Goal: Task Accomplishment & Management: Manage account settings

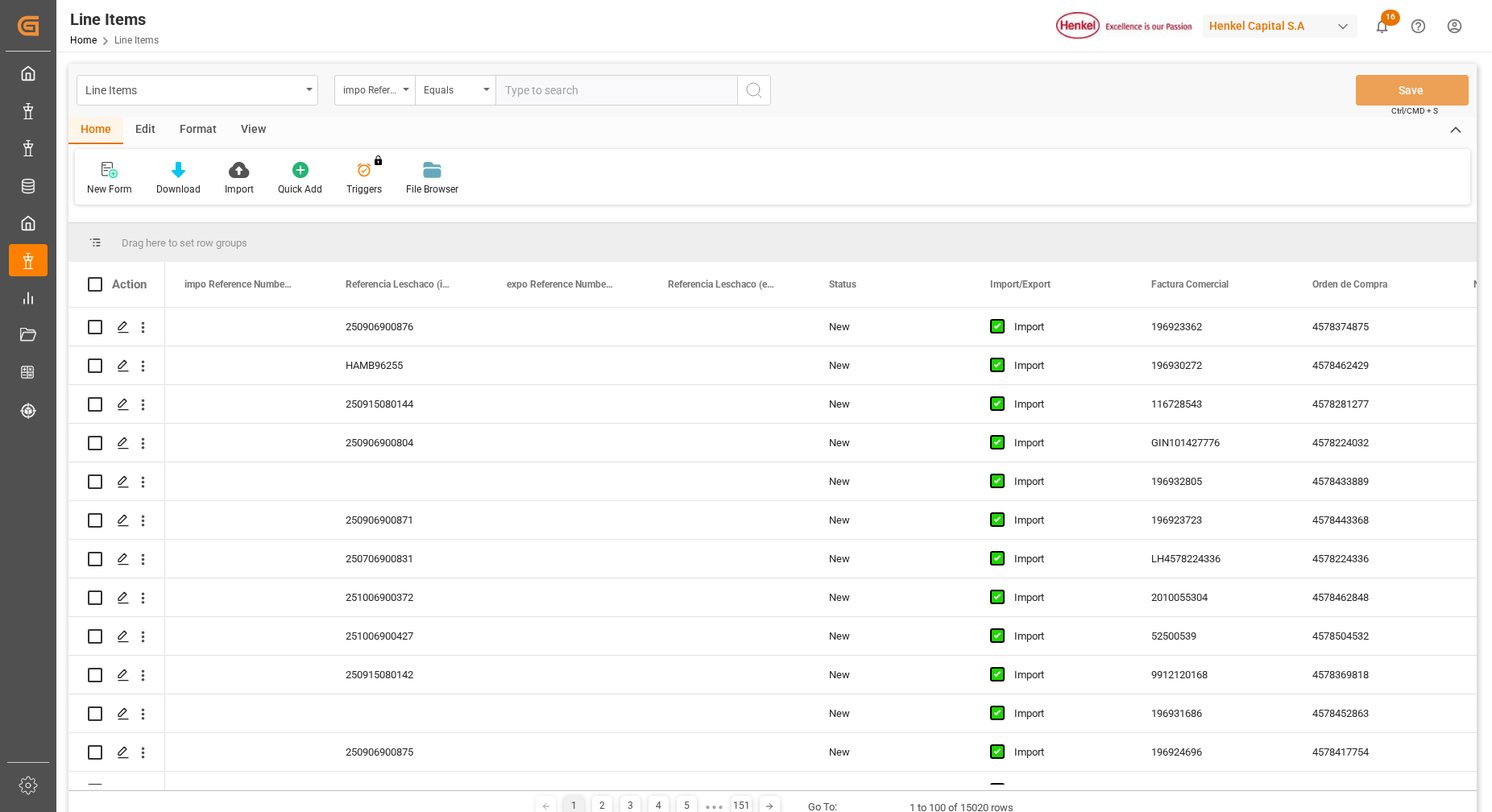
scroll to position [105, 0]
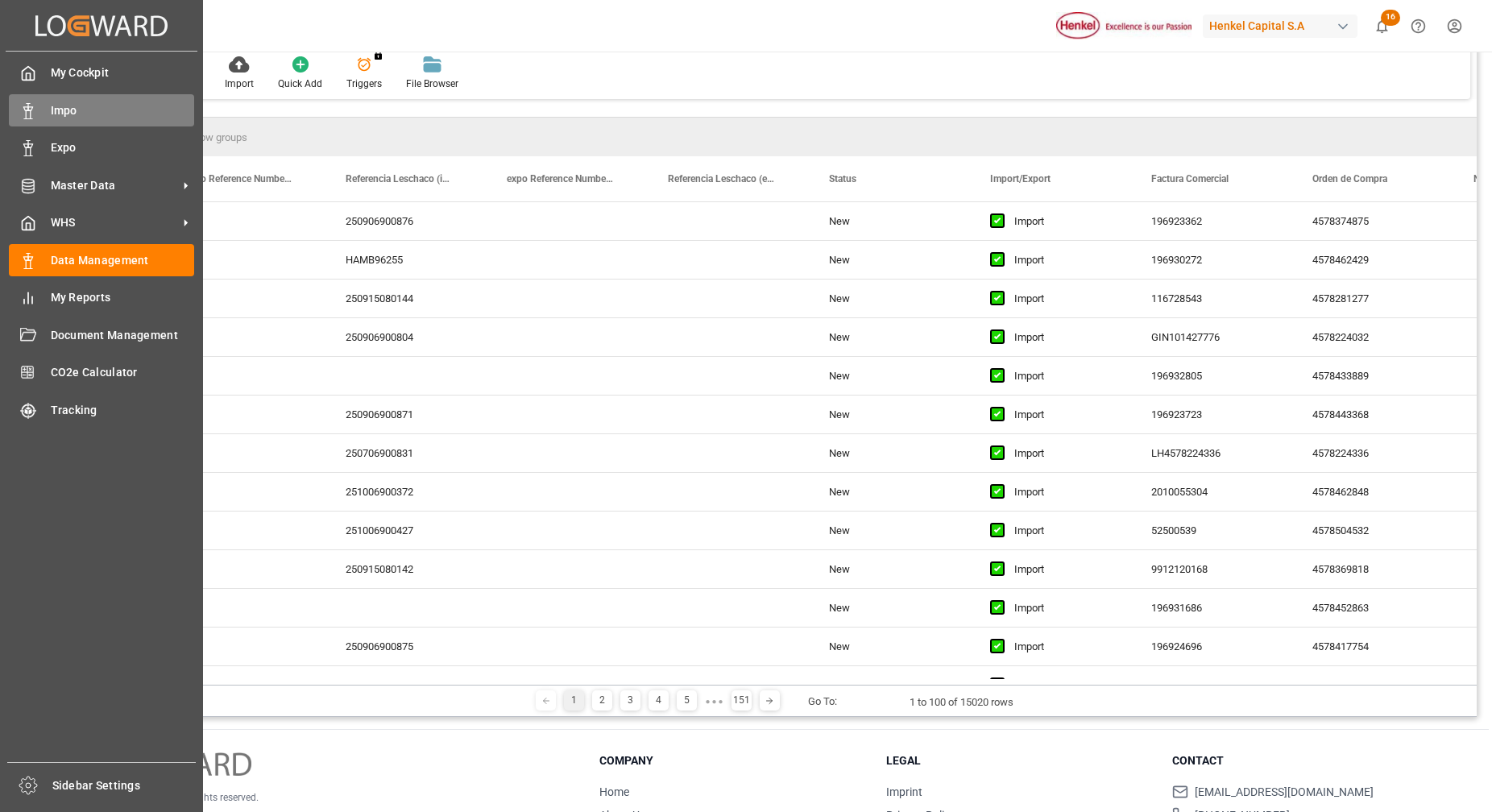
click at [82, 112] on span "Impo" at bounding box center [122, 111] width 144 height 16
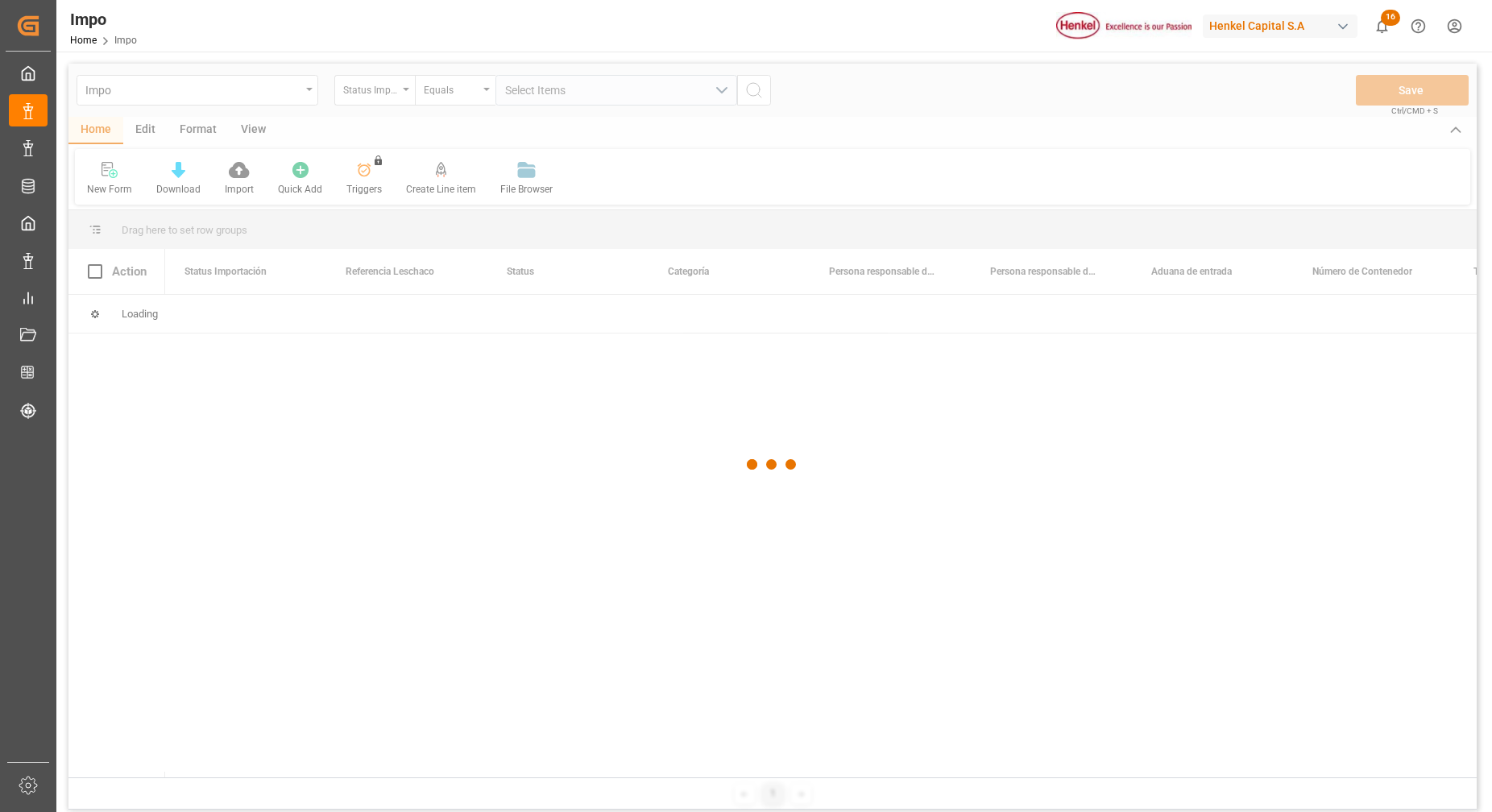
click at [400, 93] on div at bounding box center [773, 464] width 1409 height 802
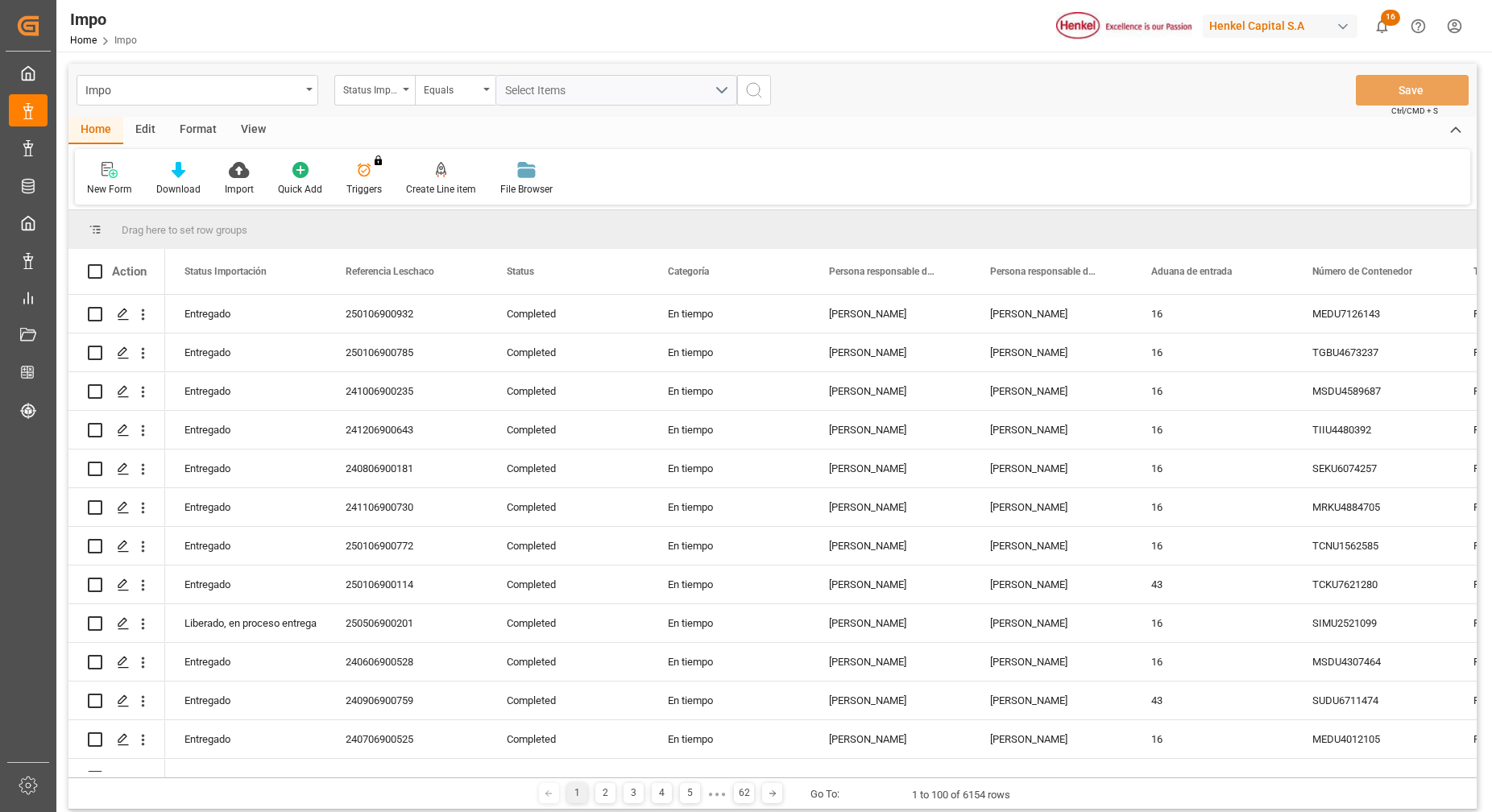
click at [400, 93] on div "Status Importación" at bounding box center [375, 90] width 81 height 30
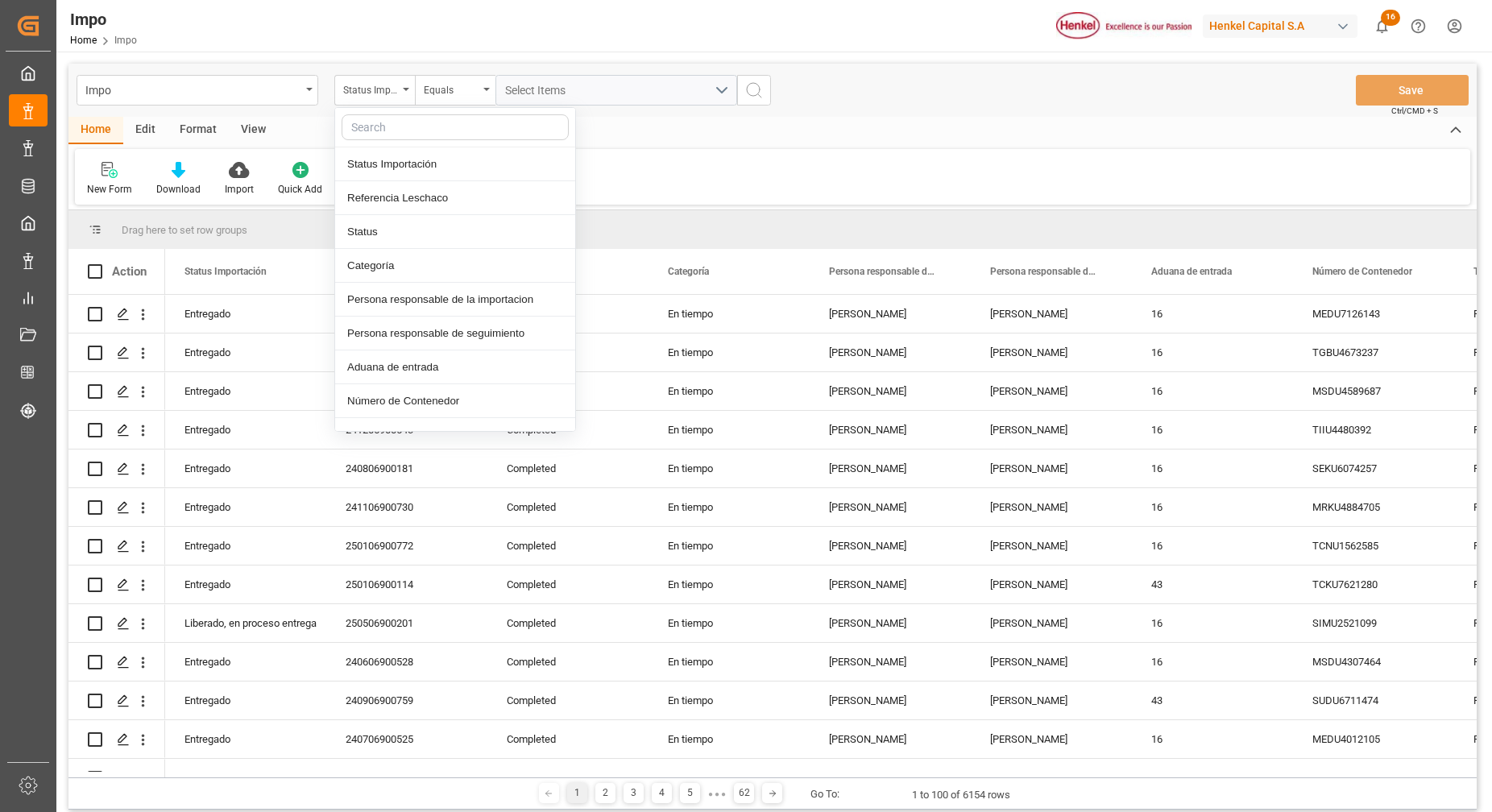
click at [405, 123] on input "text" at bounding box center [455, 127] width 227 height 26
type input "IDH"
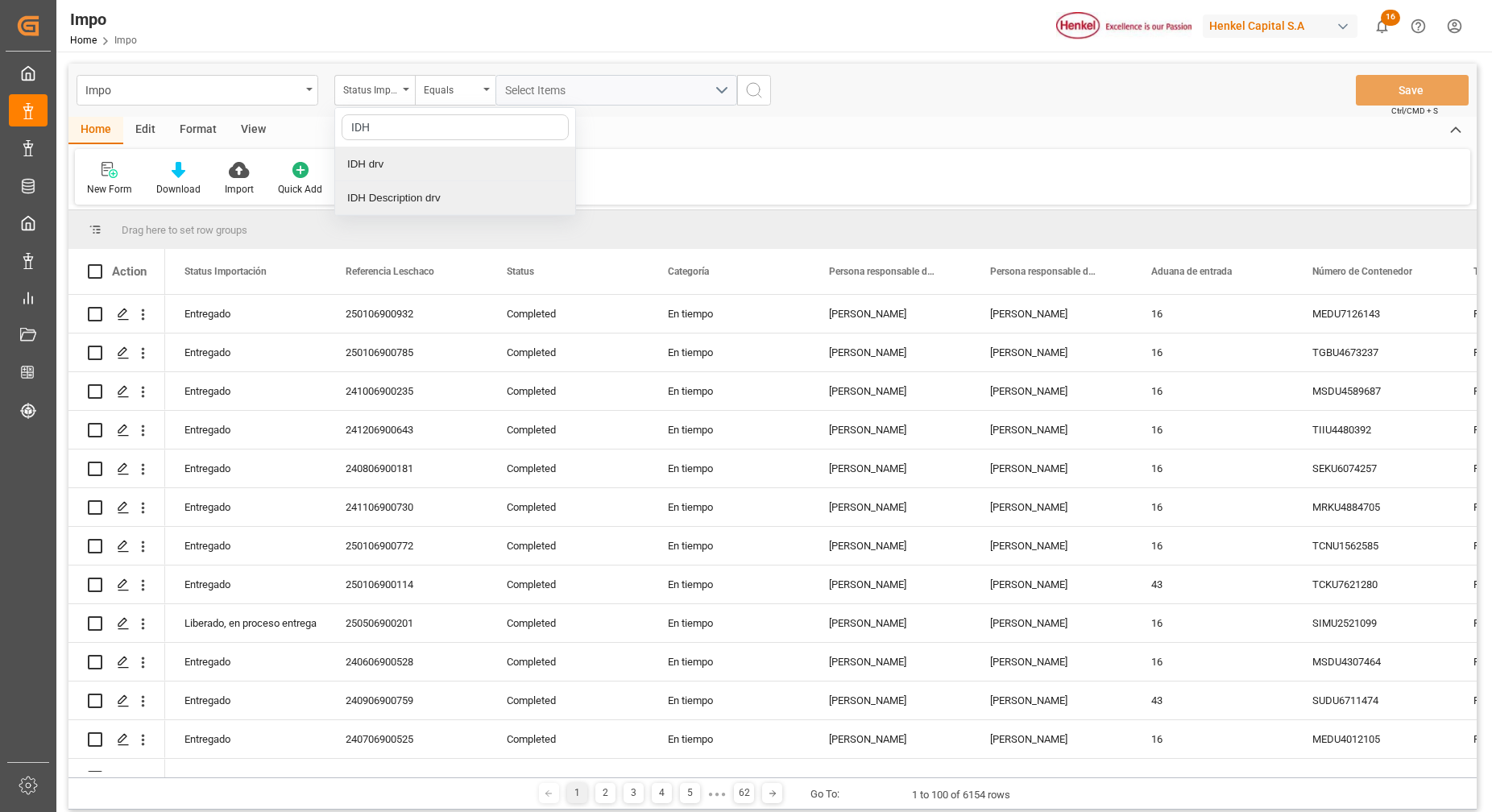
click at [466, 163] on div "IDH drv" at bounding box center [455, 164] width 240 height 34
click at [521, 89] on input "text" at bounding box center [617, 90] width 242 height 30
paste input "2318375"
type input "2318375"
click at [746, 92] on icon "search button" at bounding box center [753, 90] width 19 height 19
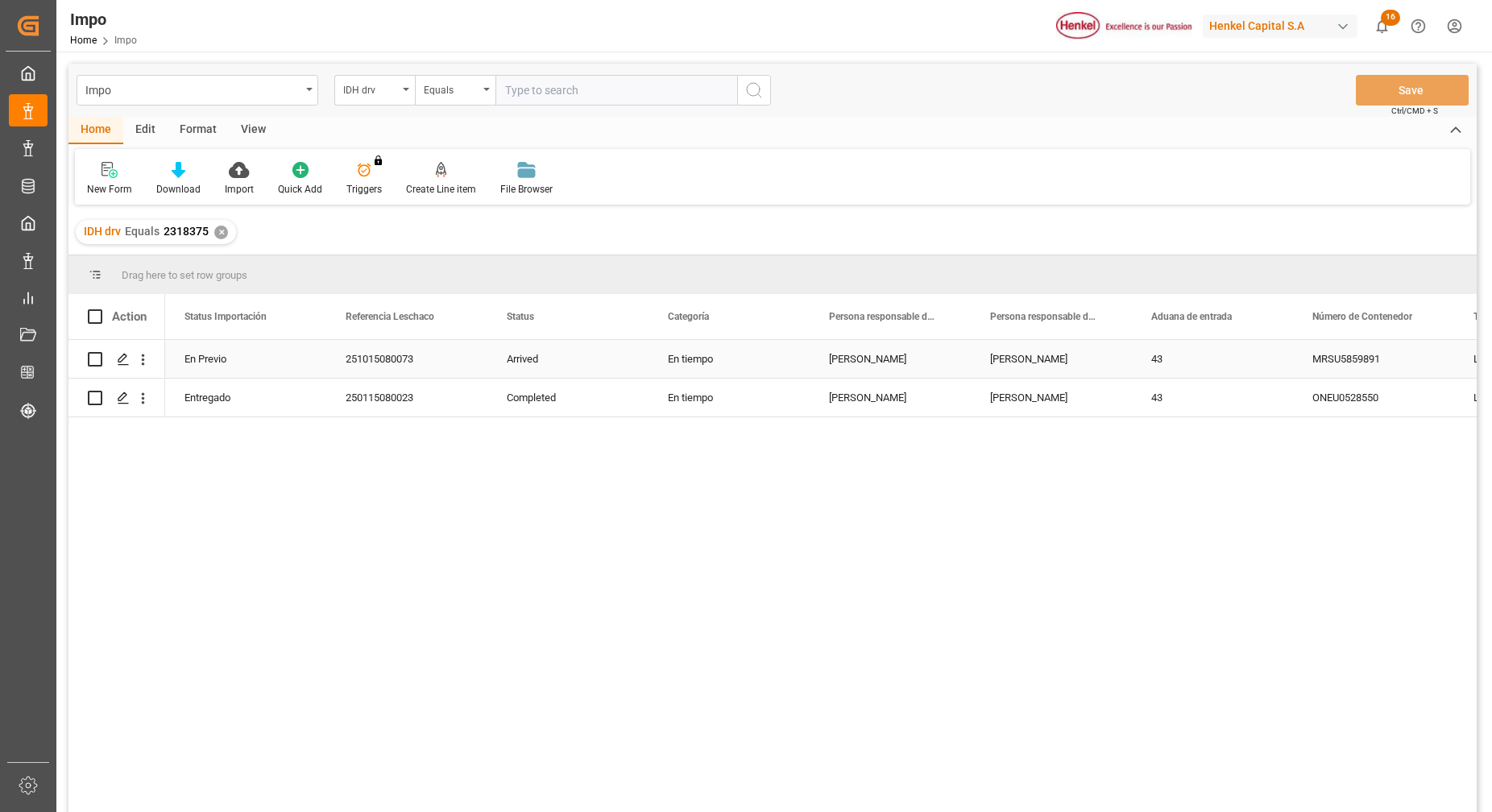
click at [1029, 357] on div "[PERSON_NAME]" at bounding box center [1051, 358] width 161 height 38
click at [143, 400] on icon "open menu" at bounding box center [143, 398] width 16 height 16
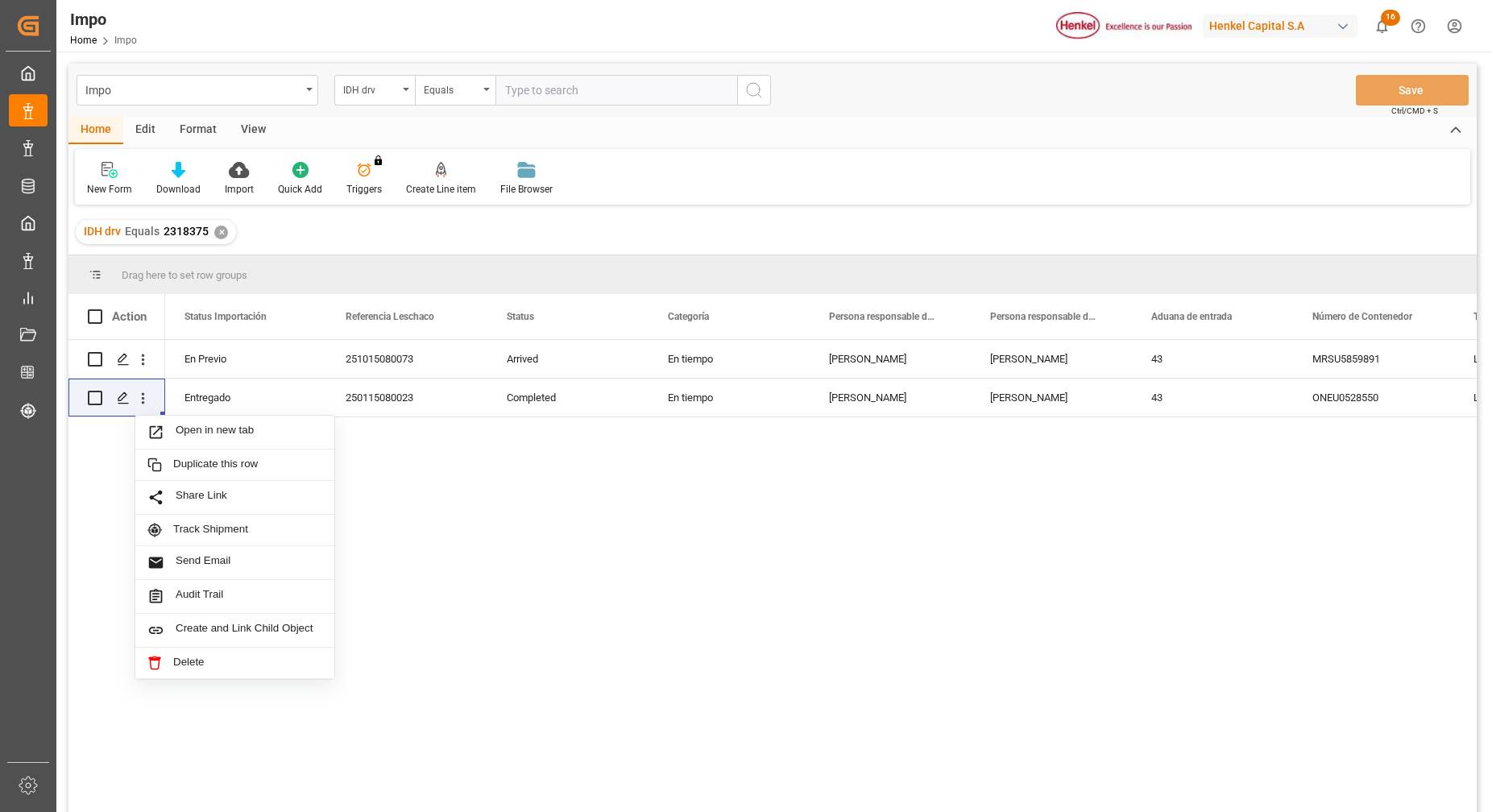
click at [427, 529] on div "Julia Lopez Carlos Villar 43 MRSU5859891 LCL Contenedor En tiempo Arrived 25101…" at bounding box center [820, 581] width 1311 height 483
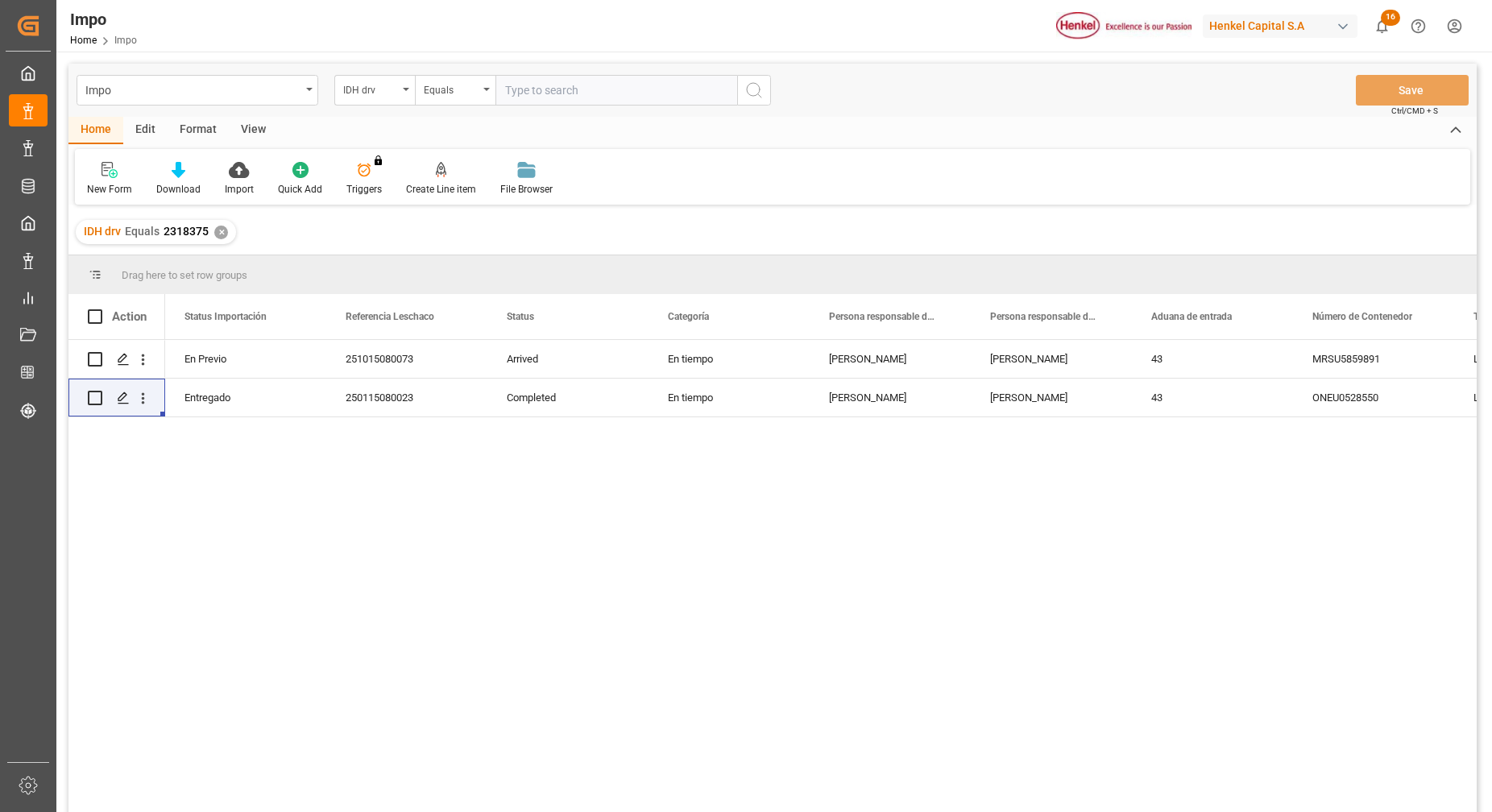
click at [270, 140] on div "View" at bounding box center [254, 130] width 49 height 27
click at [200, 169] on div at bounding box center [183, 170] width 81 height 16
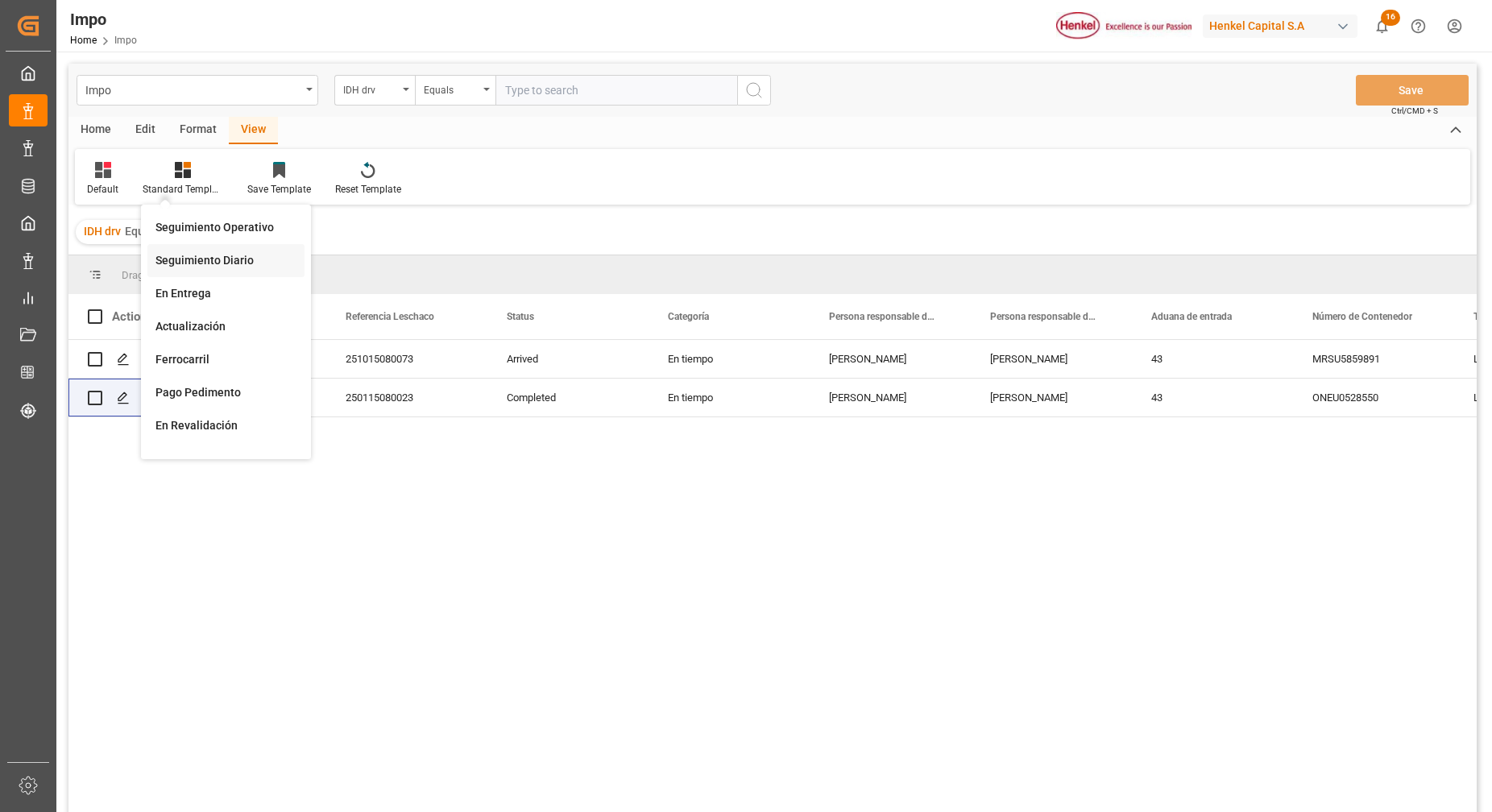
click at [254, 260] on div "Seguimiento Diario" at bounding box center [226, 260] width 141 height 16
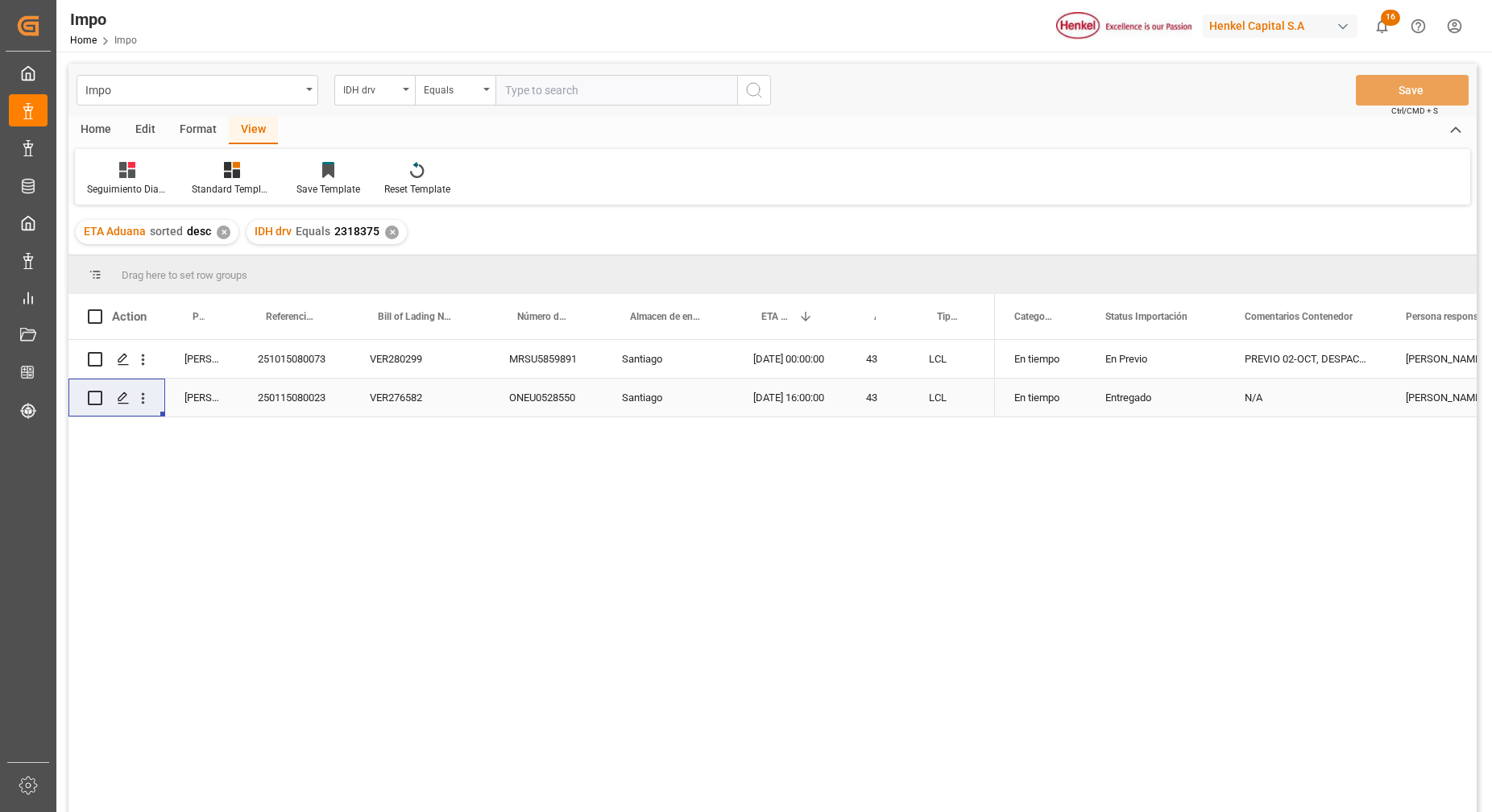
click at [415, 398] on div "VER276582" at bounding box center [420, 397] width 139 height 38
click at [408, 391] on div "VER276582" at bounding box center [420, 397] width 139 height 38
click at [403, 390] on input "VER276582" at bounding box center [420, 388] width 114 height 30
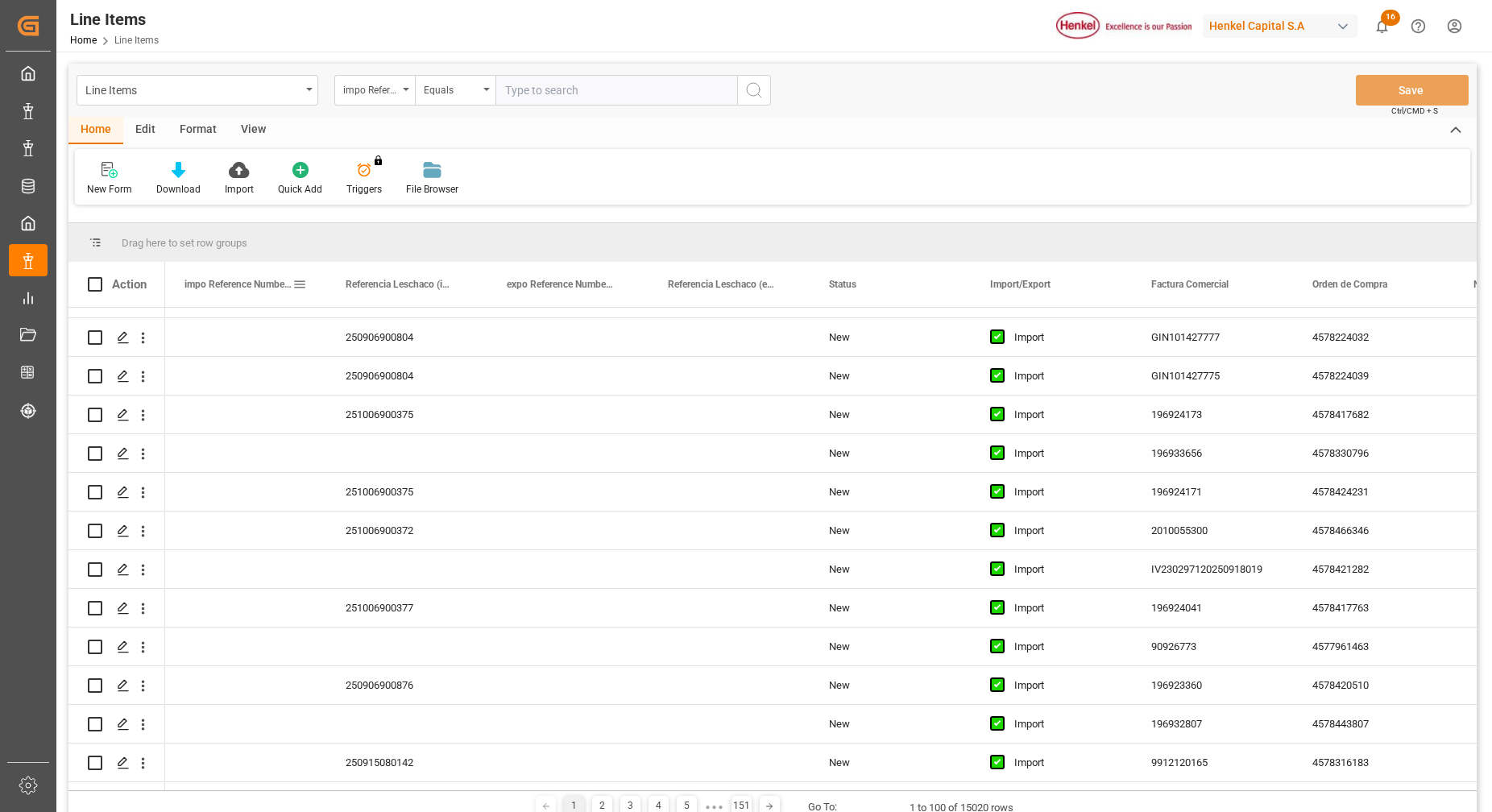
scroll to position [705, 0]
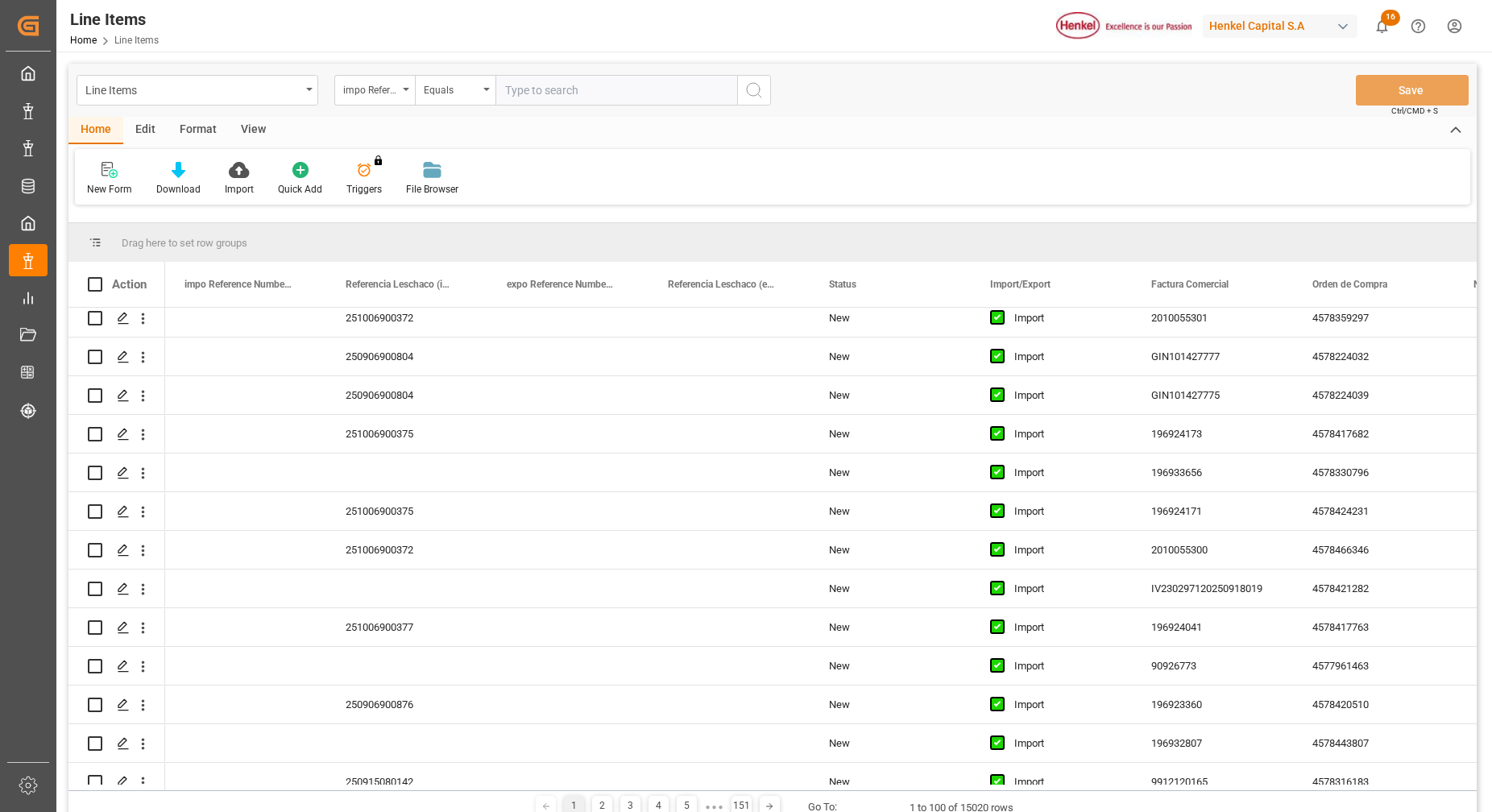
click at [185, 118] on div "Format" at bounding box center [198, 130] width 61 height 27
click at [116, 157] on div "Filter Rows Row Format" at bounding box center [773, 177] width 1395 height 56
click at [109, 170] on icon at bounding box center [110, 171] width 11 height 13
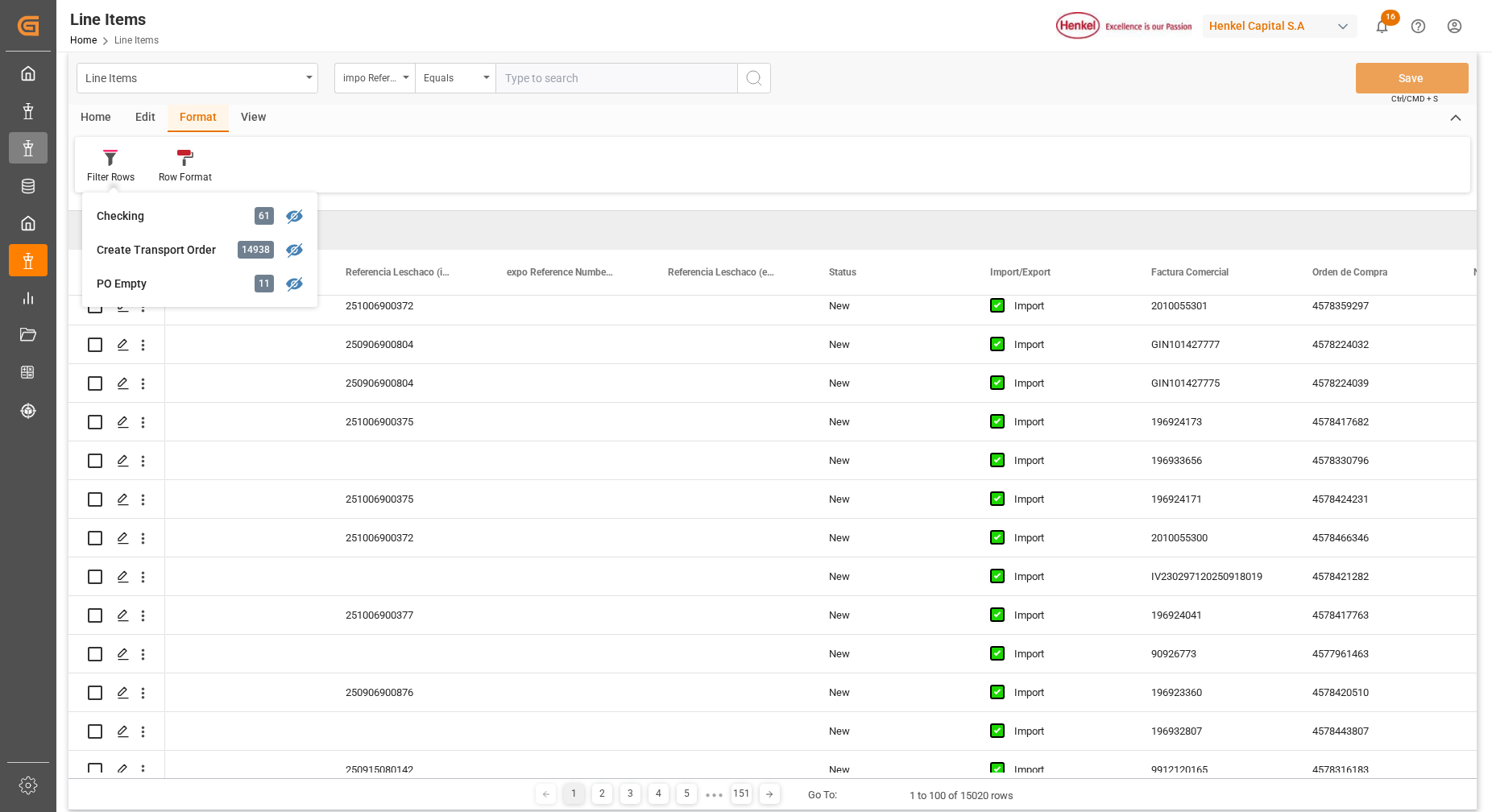
scroll to position [0, 0]
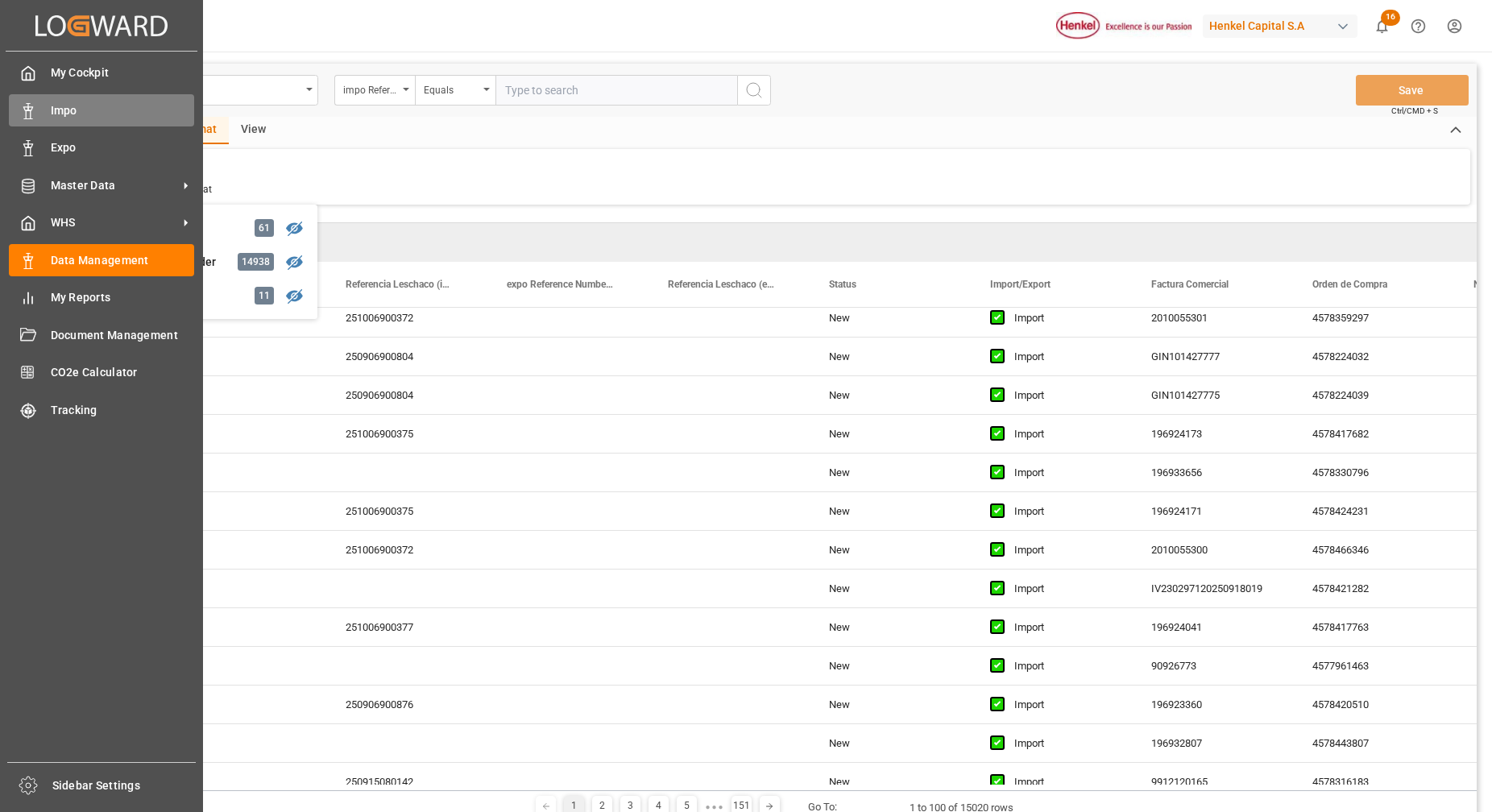
click at [59, 117] on span "Impo" at bounding box center [122, 111] width 144 height 16
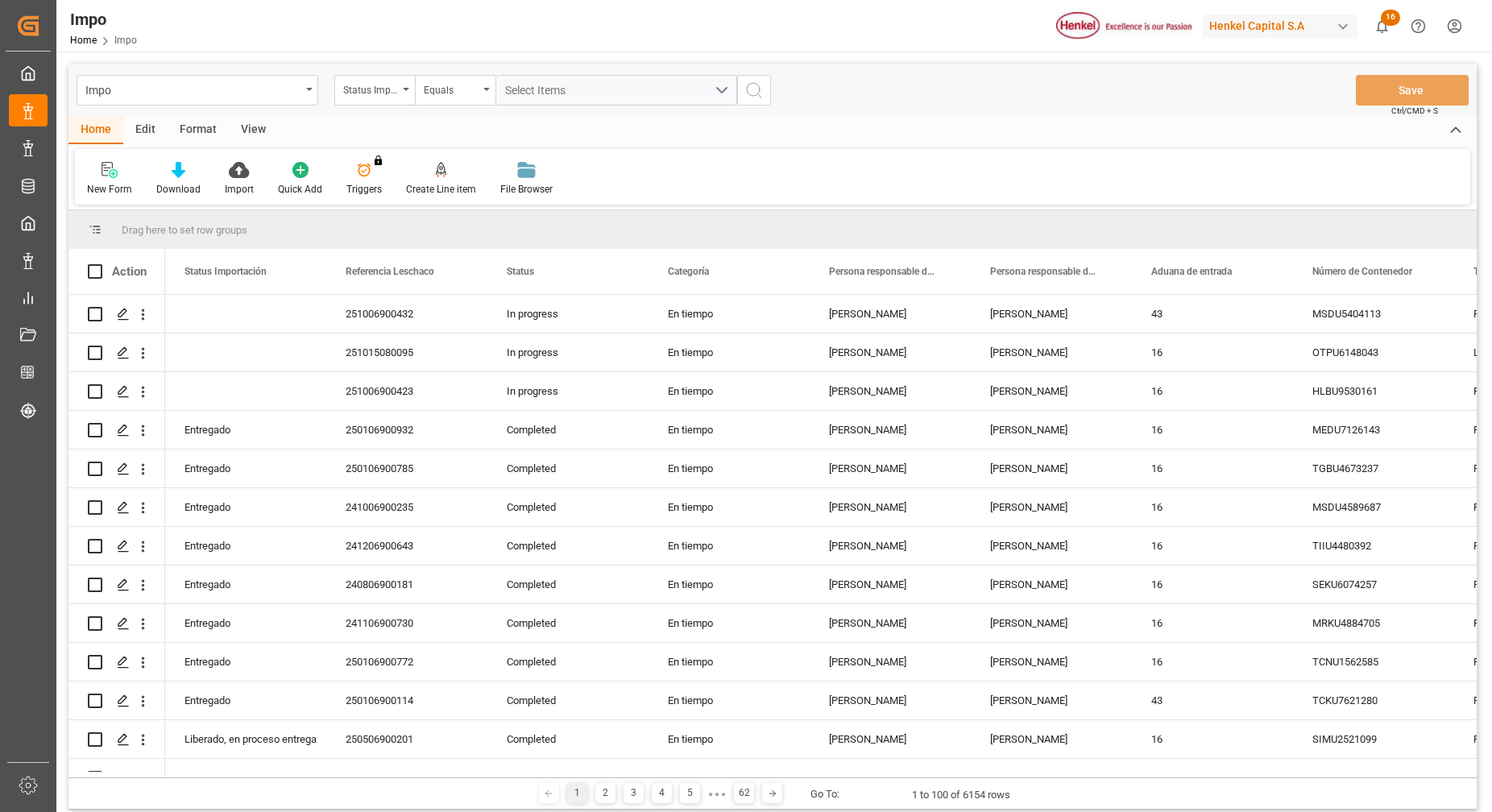
click at [185, 137] on div "Format" at bounding box center [198, 130] width 61 height 27
click at [126, 171] on div at bounding box center [111, 170] width 48 height 16
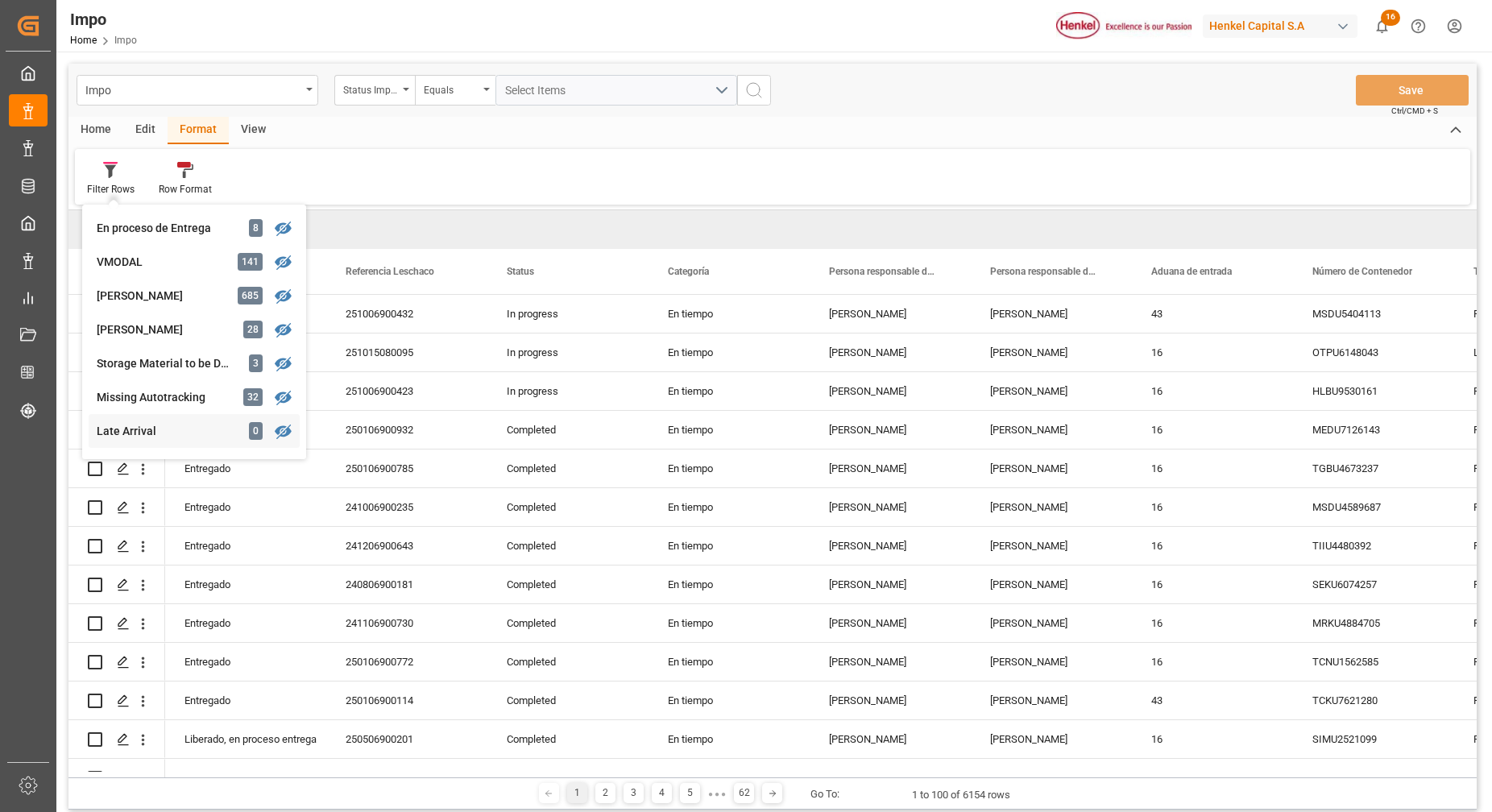
scroll to position [302, 0]
click at [168, 336] on div "Impo Status Importación Equals Select Items Save Ctrl/CMD + S Home Edit Format …" at bounding box center [773, 436] width 1409 height 746
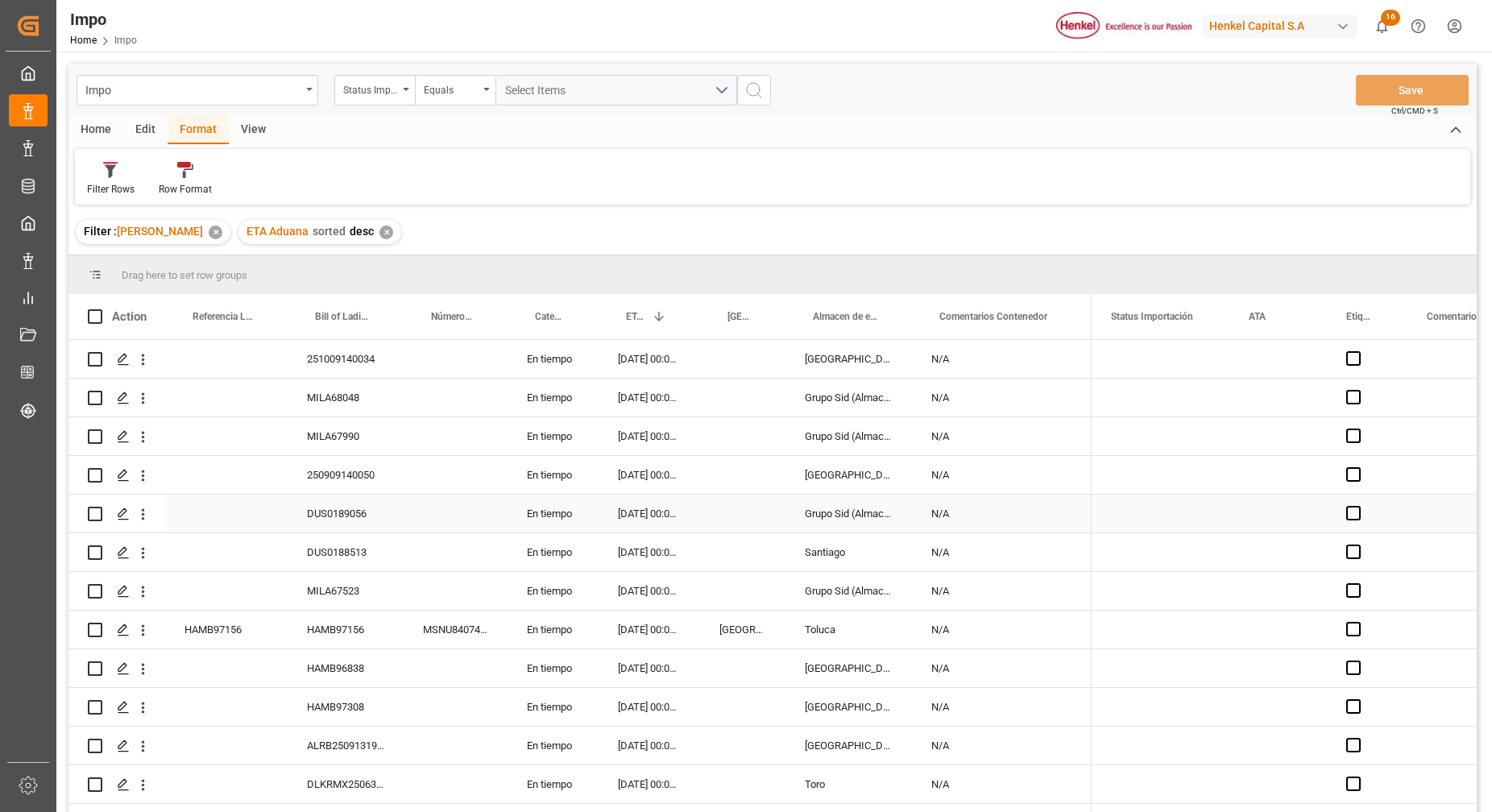
click at [481, 500] on div "Press SPACE to select this row." at bounding box center [455, 513] width 104 height 38
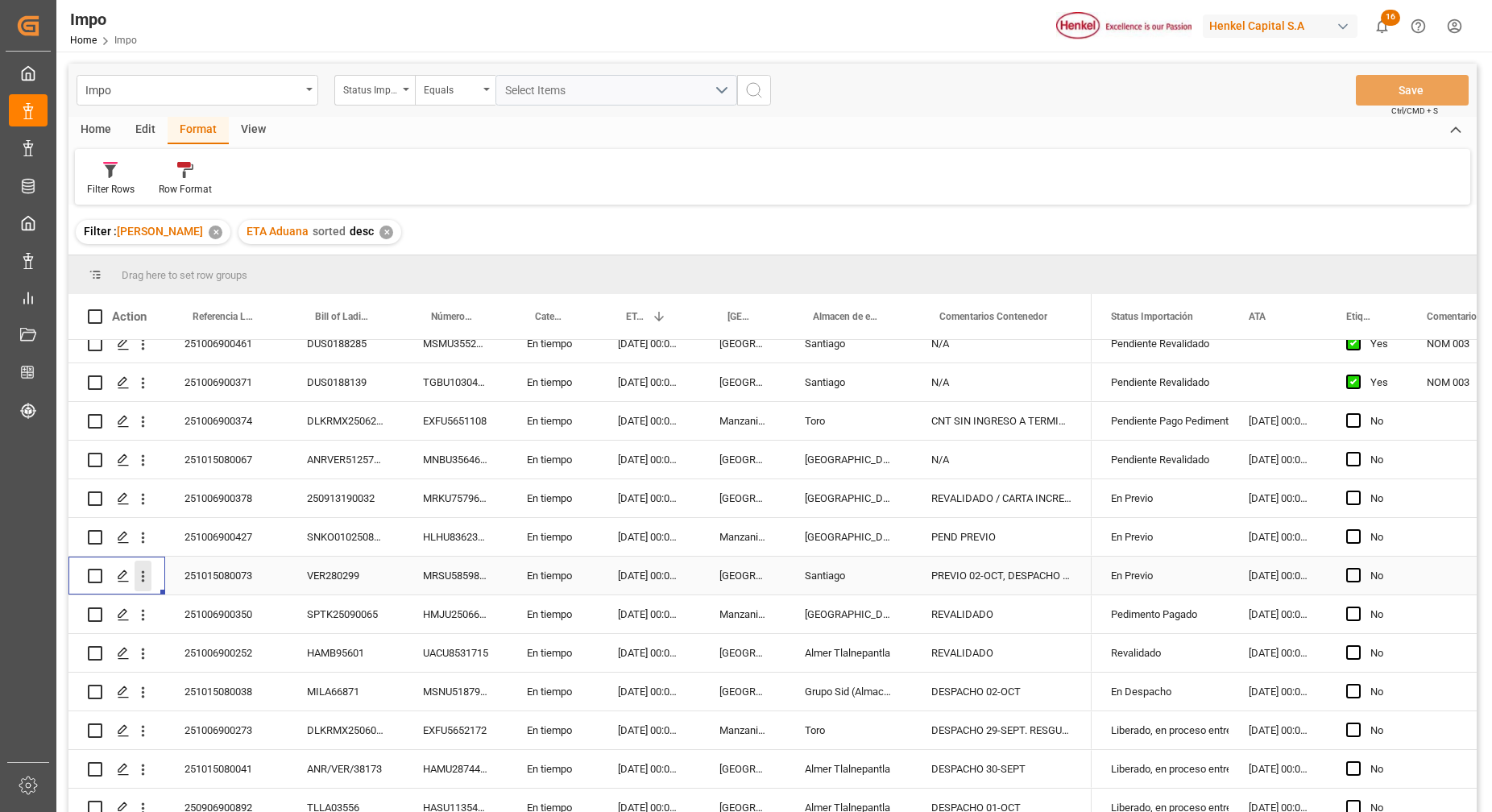
click at [147, 582] on icon "open menu" at bounding box center [143, 576] width 16 height 16
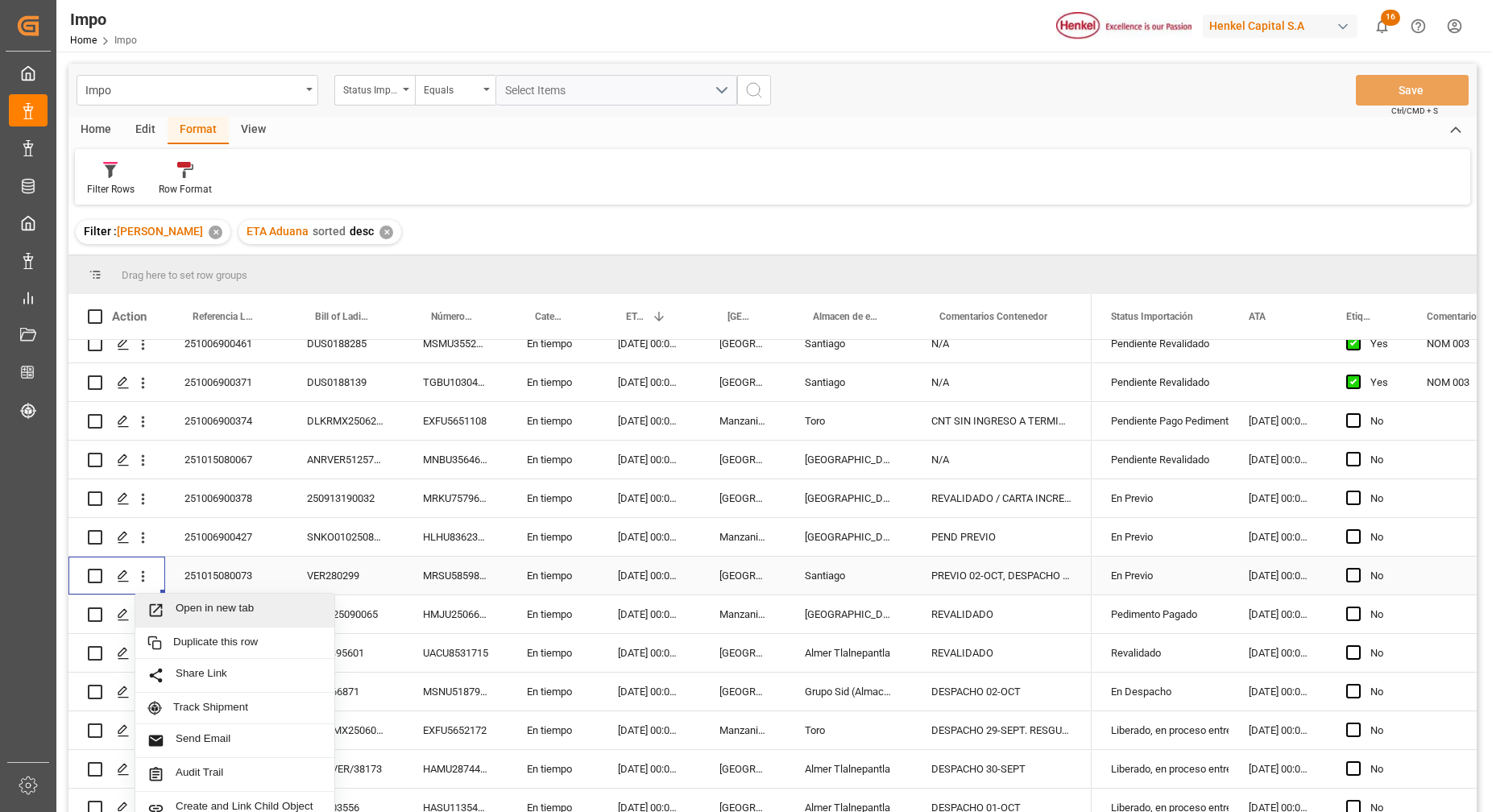
click at [196, 603] on span "Open in new tab" at bounding box center [249, 610] width 147 height 16
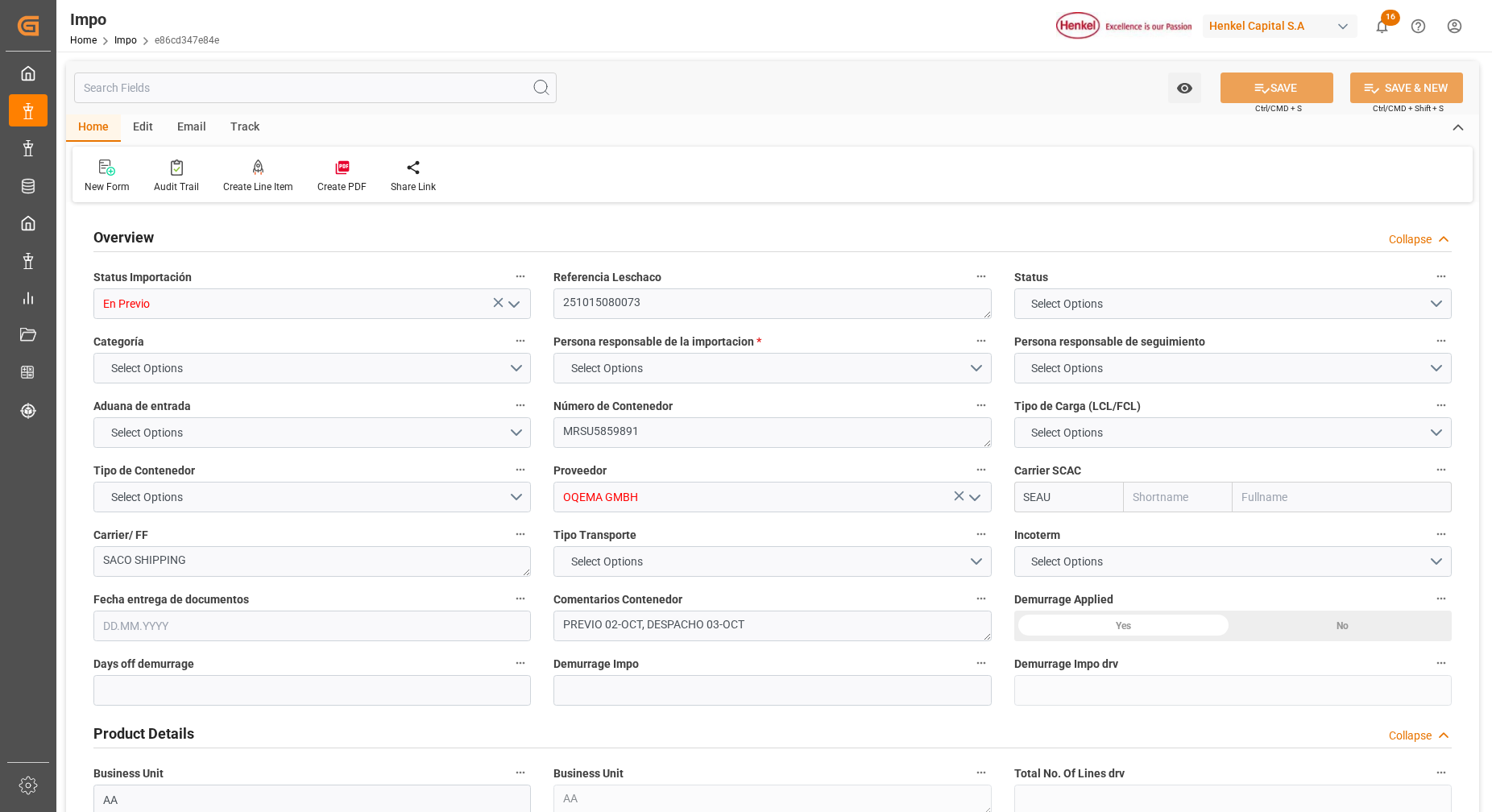
type input "Sealand"
type input "Sealand - A Maersk Company"
type input "0"
type input "1"
type input "0.989"
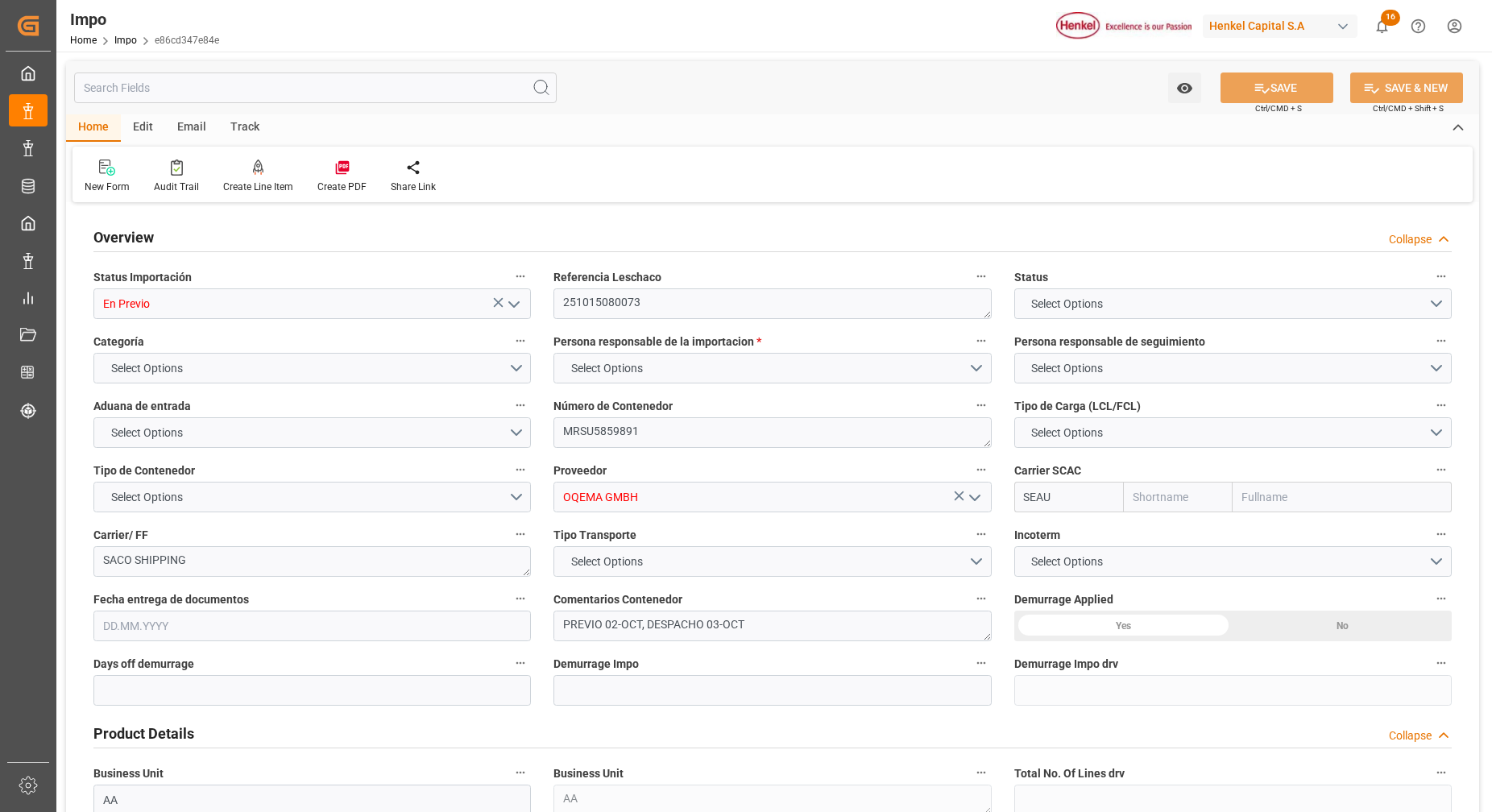
type input "1"
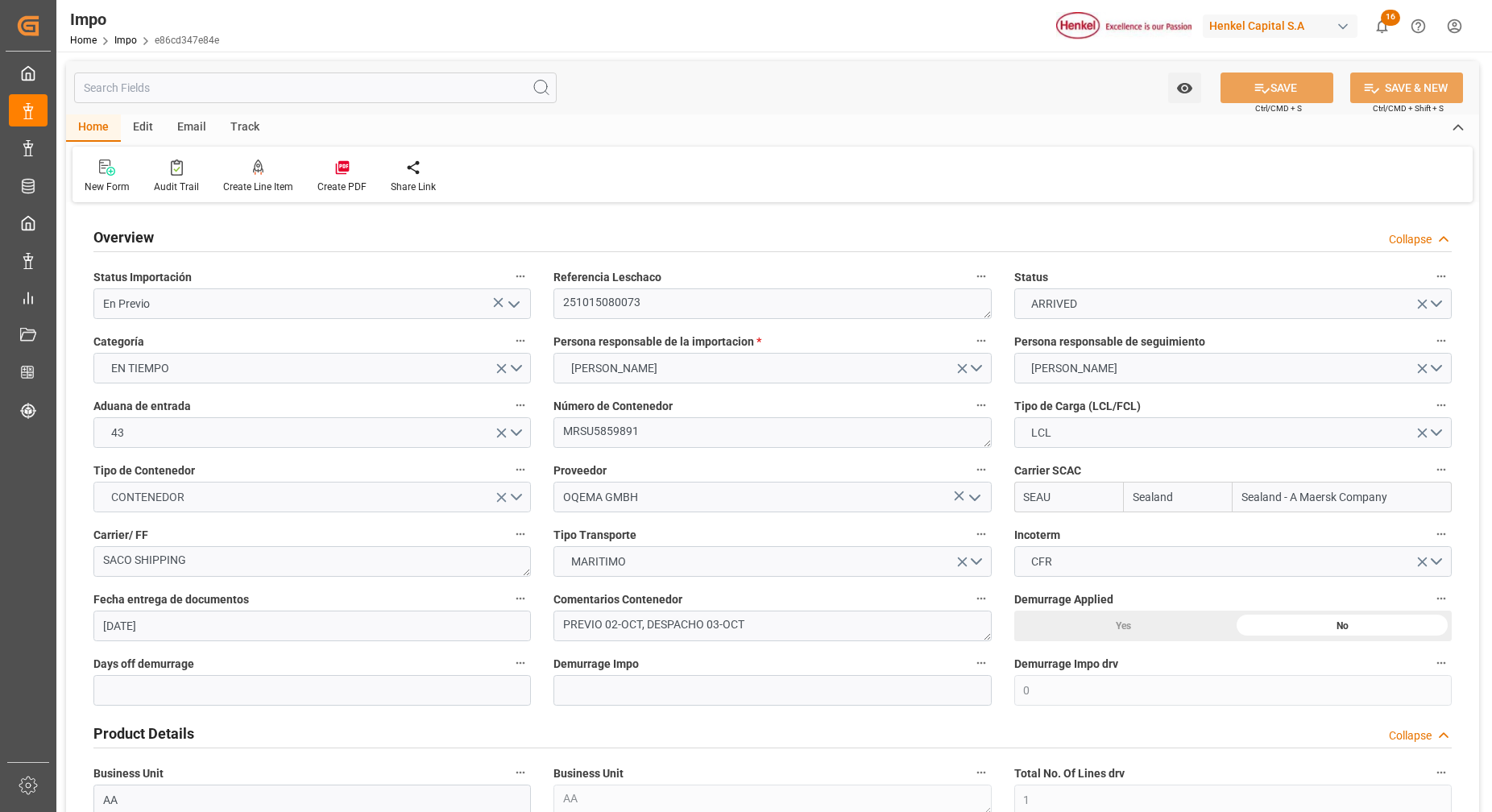
type input "19.09.2025"
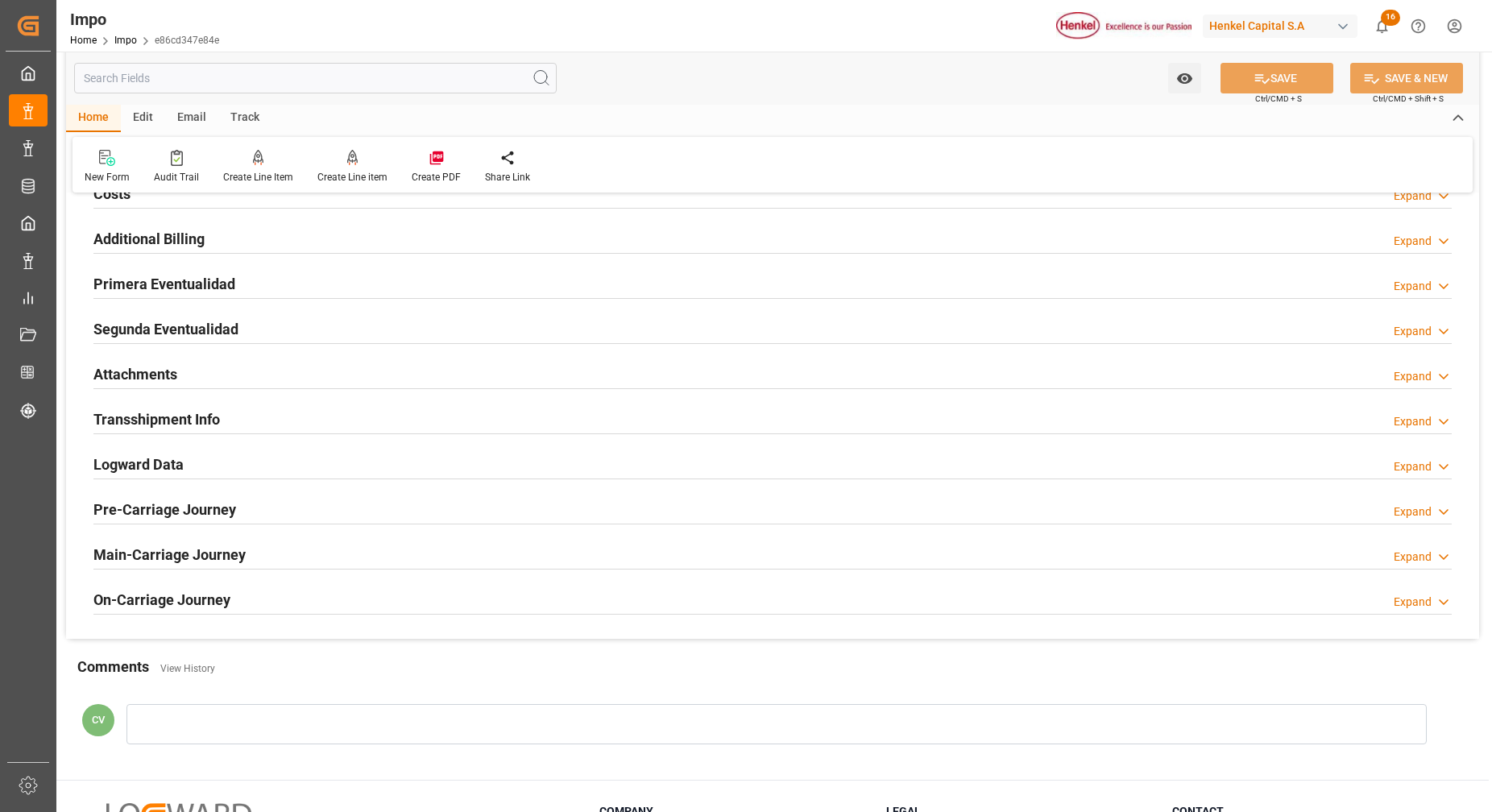
scroll to position [1309, 0]
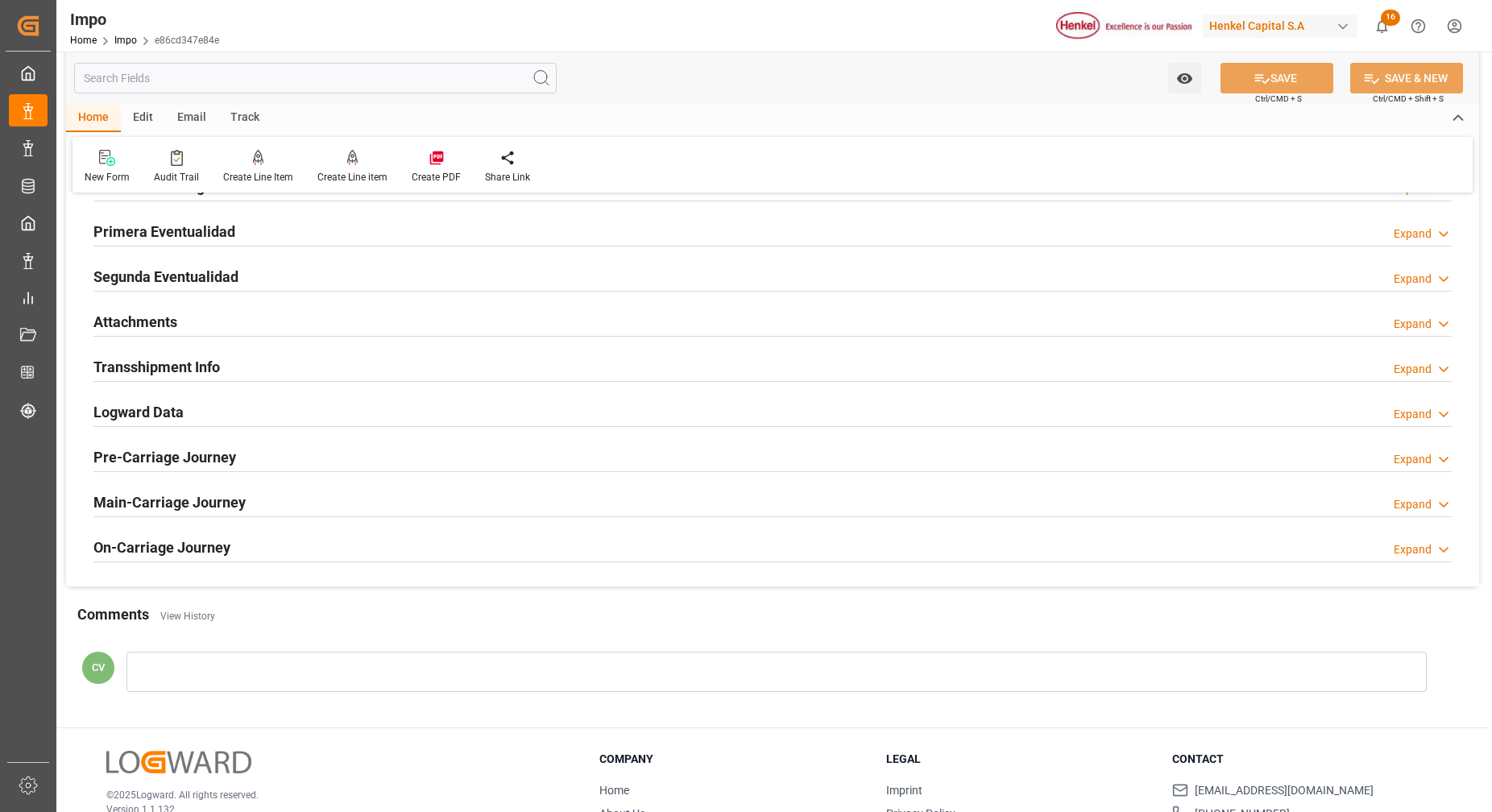
click at [136, 330] on h2 "Attachments" at bounding box center [135, 322] width 83 height 22
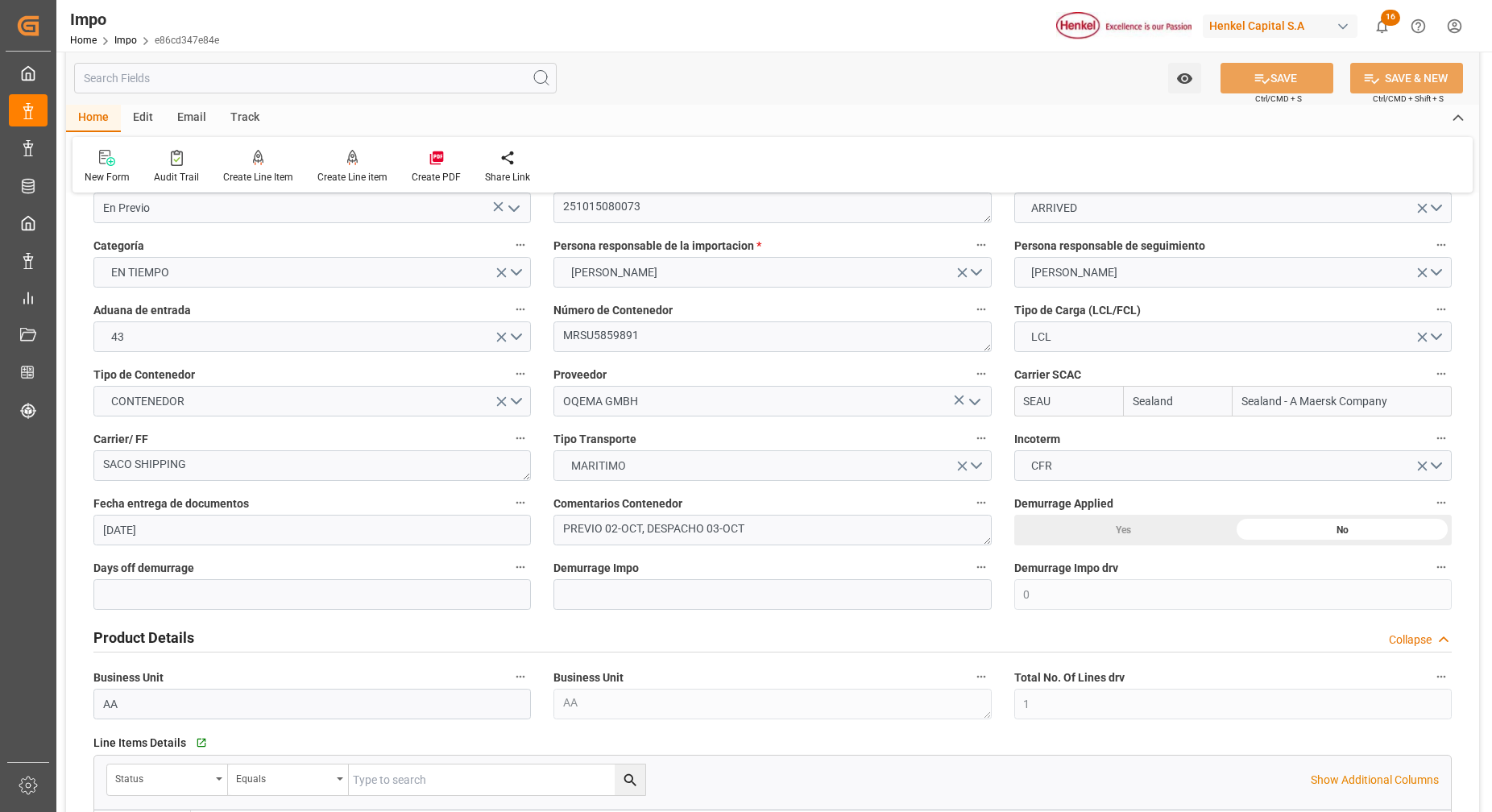
scroll to position [0, 0]
